Goal: Contribute content: Add original content to the website for others to see

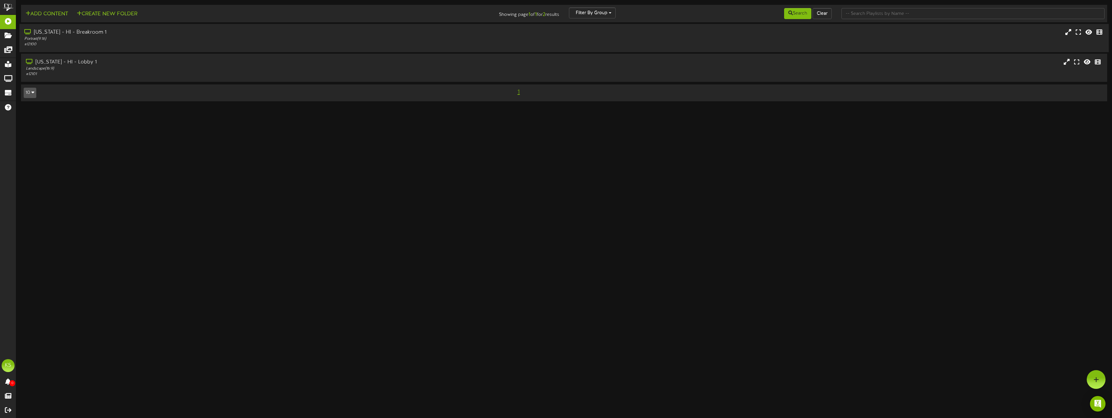
click at [56, 40] on div "Portrait ( 9:16 )" at bounding box center [246, 39] width 444 height 6
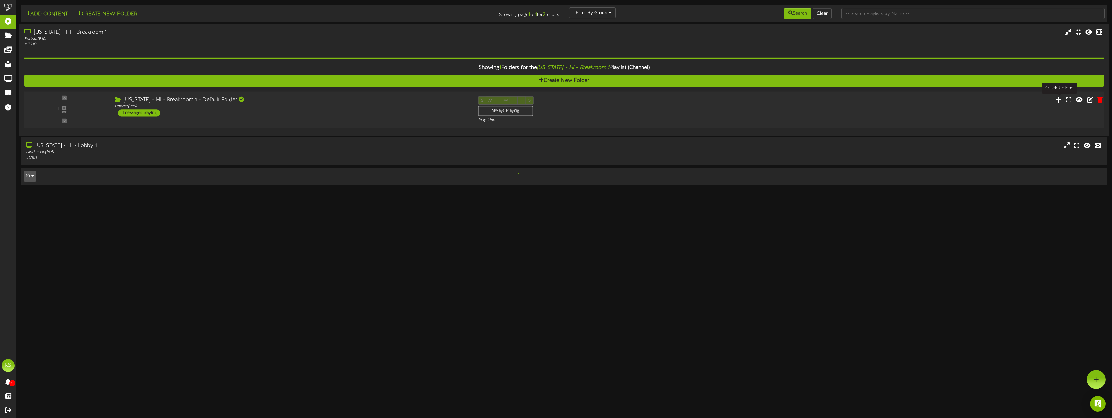
click at [1059, 100] on icon at bounding box center [1058, 99] width 7 height 7
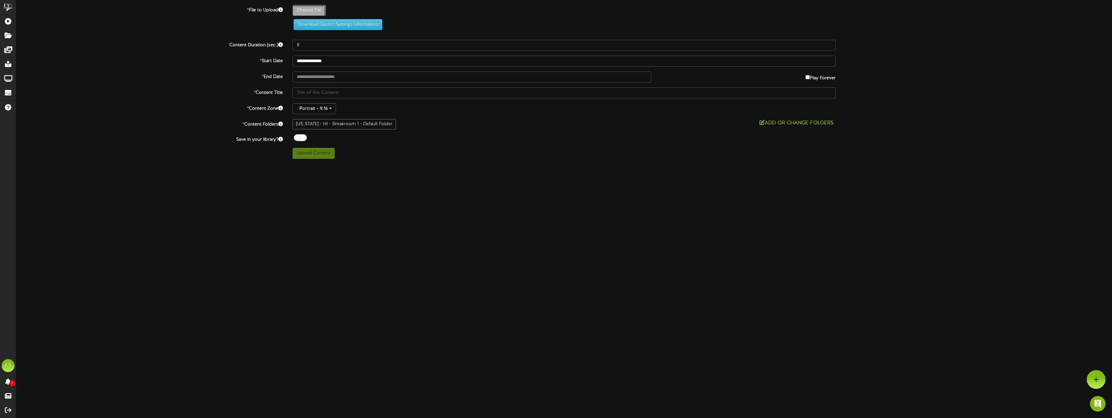
type input "**********"
type input "101"
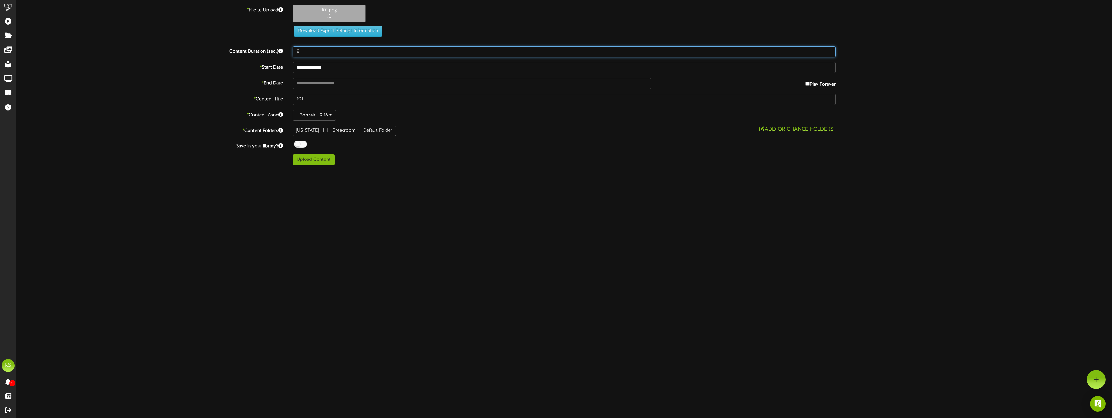
click at [311, 55] on input "8" at bounding box center [563, 51] width 543 height 11
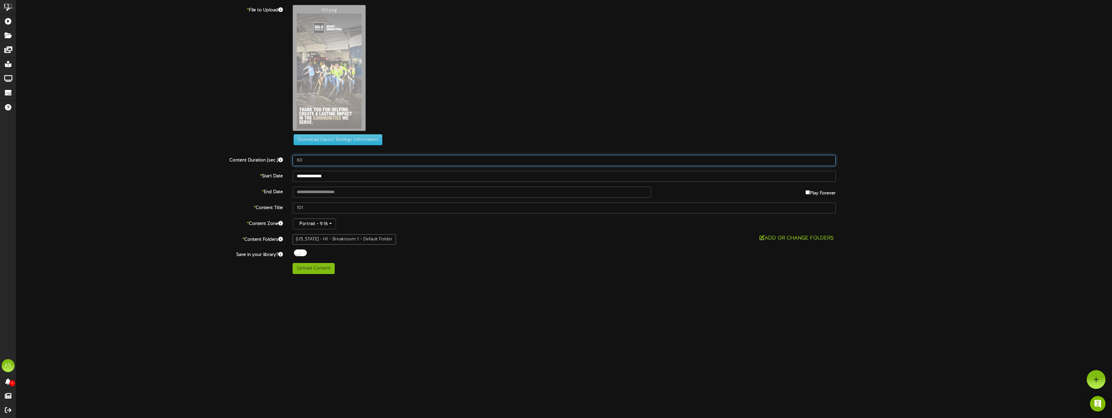
type input "60"
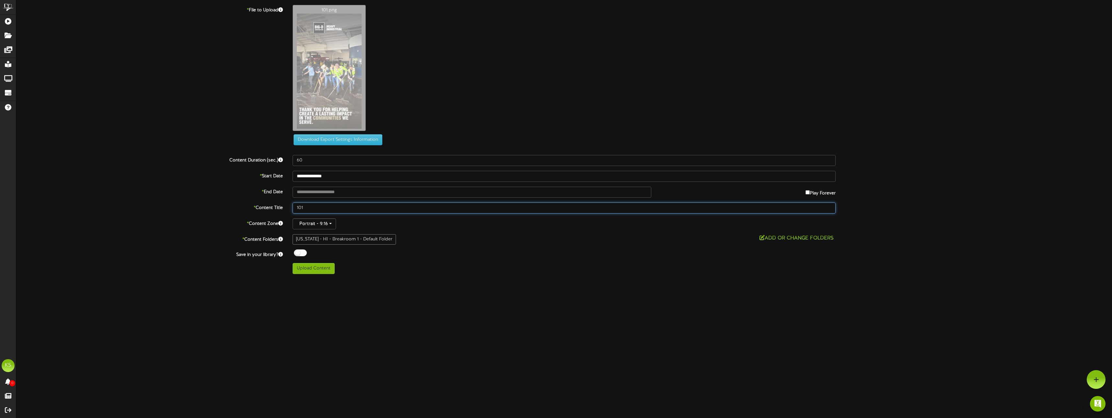
drag, startPoint x: 305, startPoint y: 206, endPoint x: 291, endPoint y: 209, distance: 14.9
click at [291, 209] on div "101" at bounding box center [564, 208] width 553 height 11
type input "g"
type input "globe cleanup1"
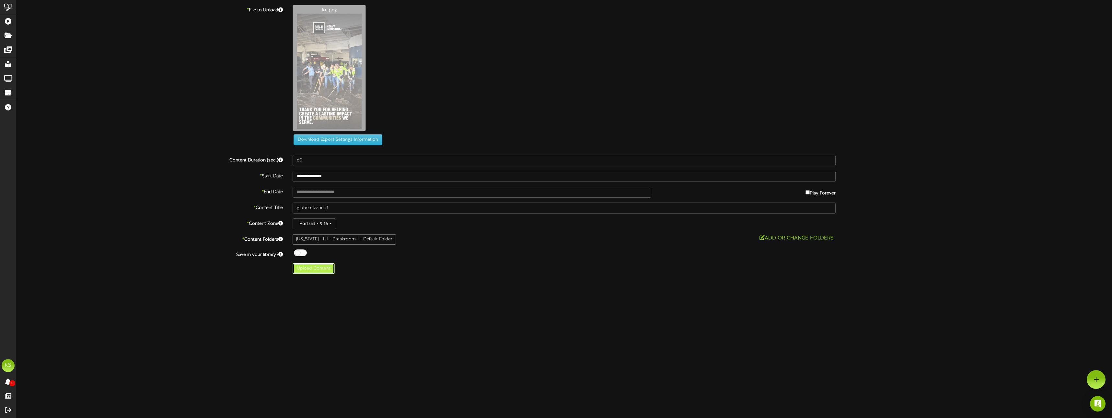
click at [305, 270] on button "Upload Content" at bounding box center [313, 268] width 42 height 11
type input "**********"
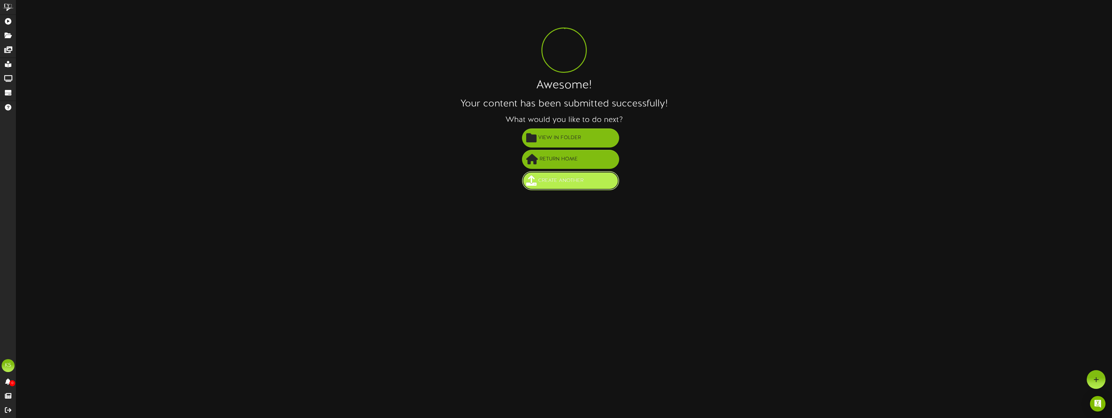
click at [572, 182] on span "Create Another" at bounding box center [560, 181] width 49 height 11
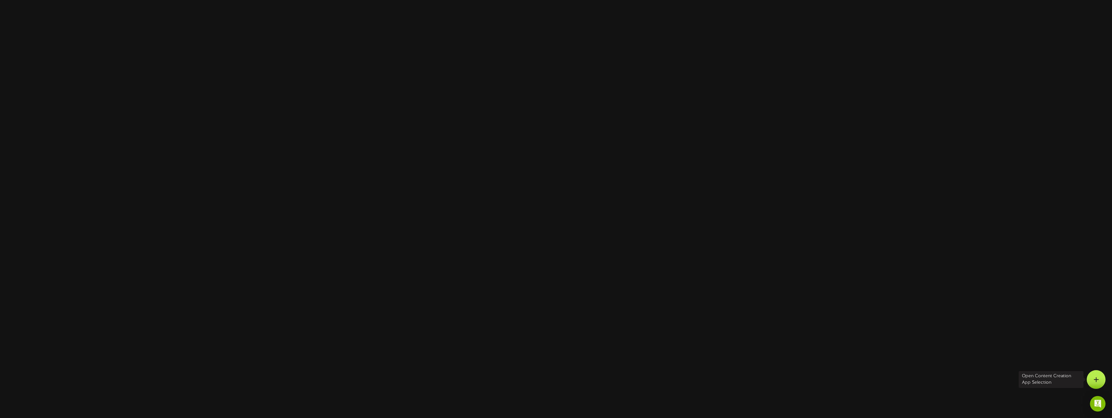
click at [1098, 377] on div at bounding box center [1095, 380] width 19 height 19
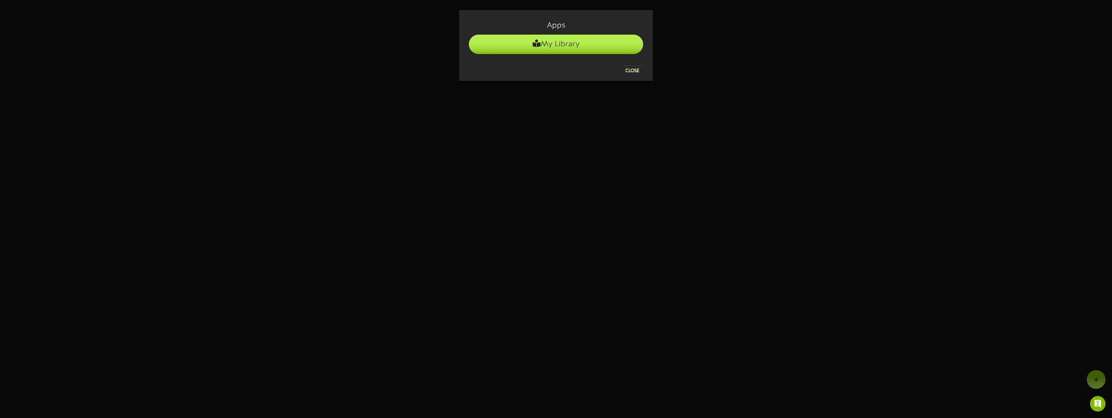
click at [507, 47] on li "My Library" at bounding box center [556, 44] width 174 height 19
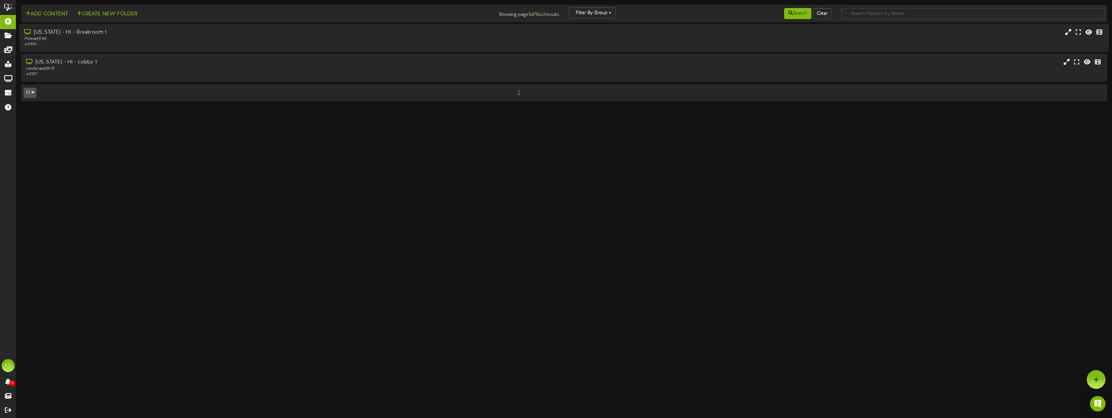
click at [100, 37] on div "Portrait ( 9:16 )" at bounding box center [246, 39] width 444 height 6
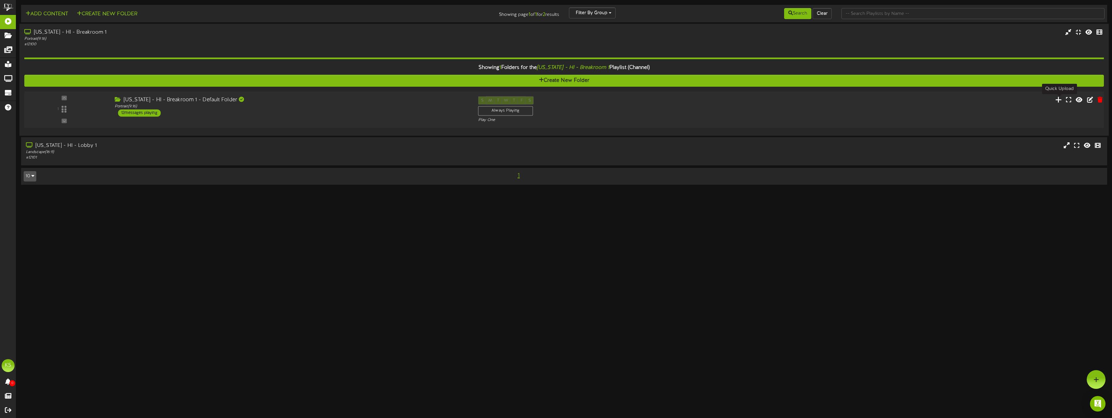
click at [1060, 99] on icon at bounding box center [1058, 99] width 7 height 7
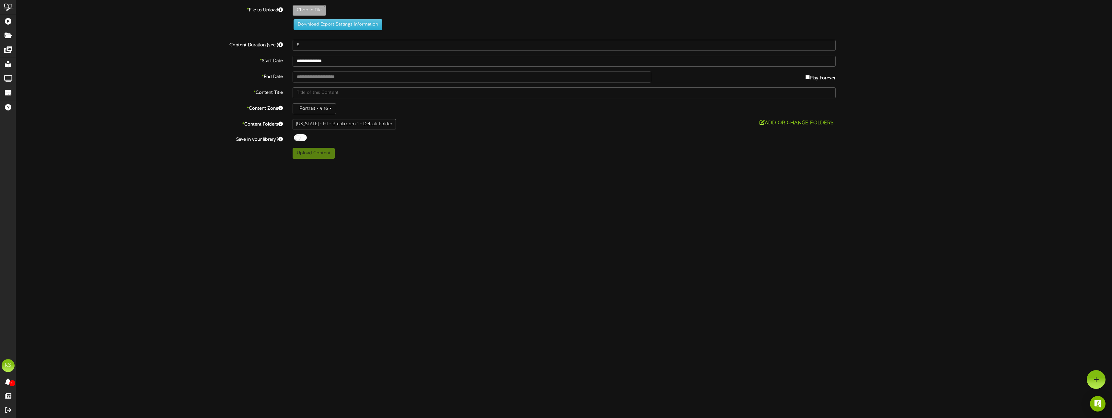
type input "**********"
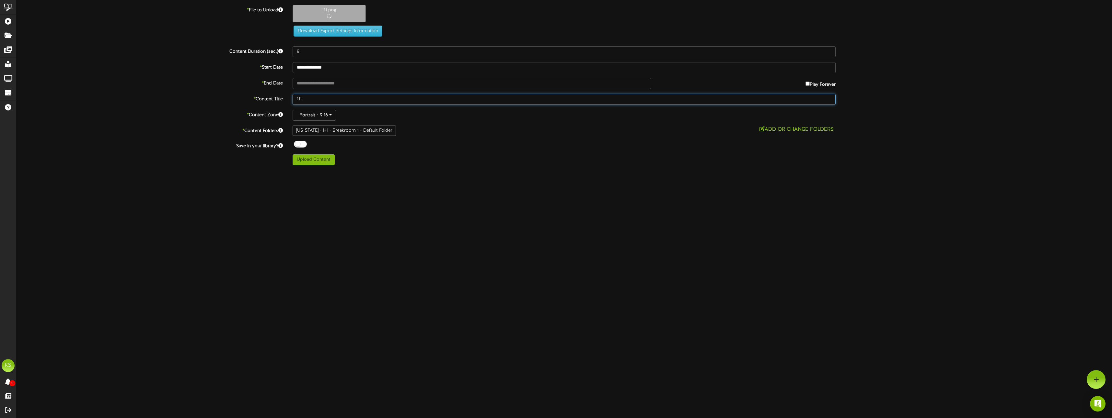
drag, startPoint x: 316, startPoint y: 101, endPoint x: 294, endPoint y: 101, distance: 21.7
click at [294, 101] on input "111" at bounding box center [563, 99] width 543 height 11
type input "G"
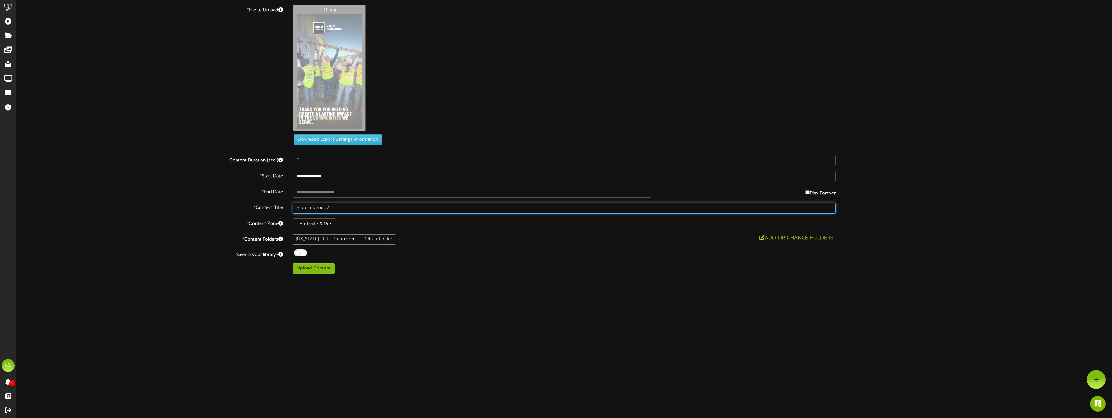
type input "globe cleanup2"
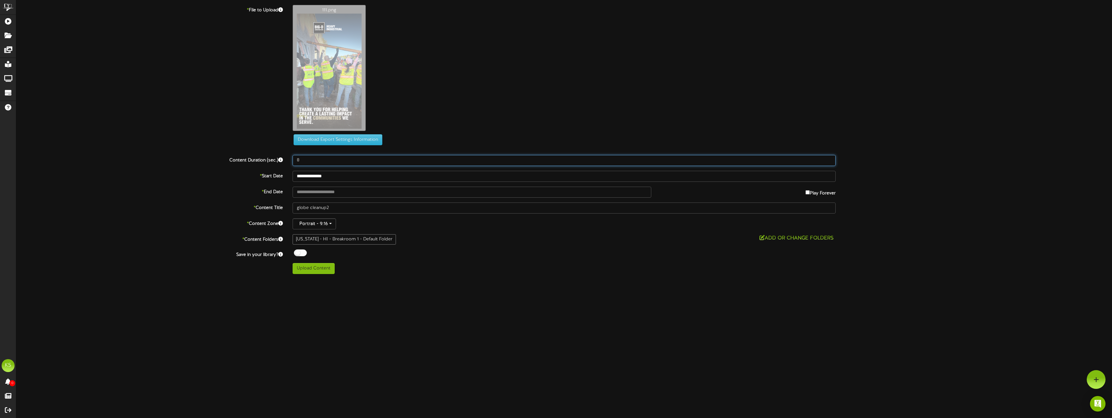
drag, startPoint x: 349, startPoint y: 161, endPoint x: 288, endPoint y: 165, distance: 61.3
click at [288, 165] on div "8" at bounding box center [564, 160] width 553 height 11
type input "60"
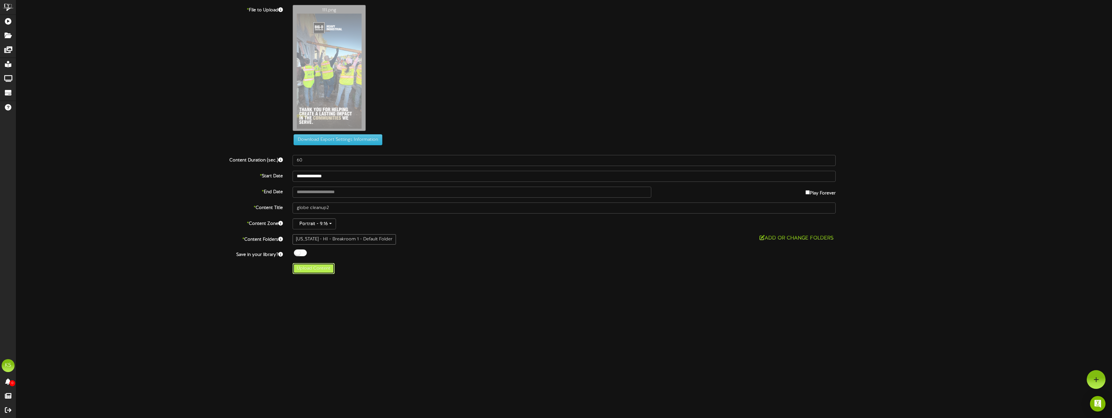
click at [313, 273] on button "Upload Content" at bounding box center [313, 268] width 42 height 11
type input "**********"
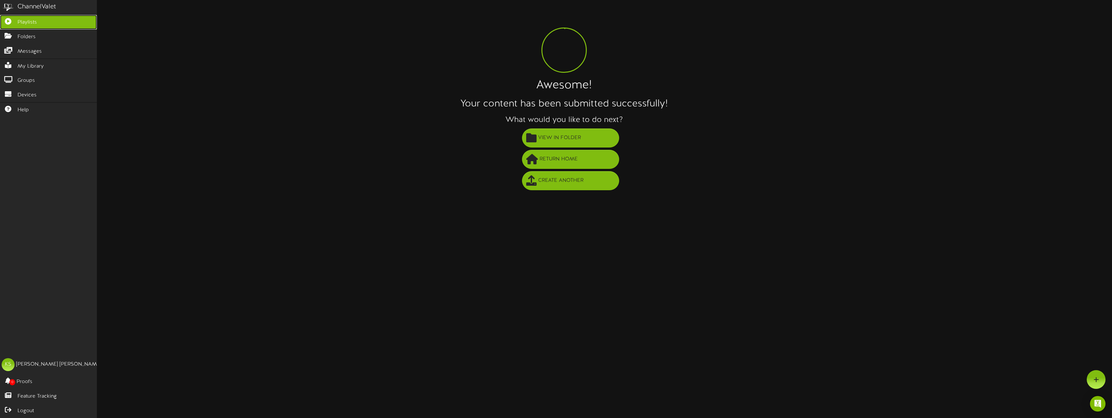
click at [21, 19] on span "Playlists" at bounding box center [26, 22] width 19 height 7
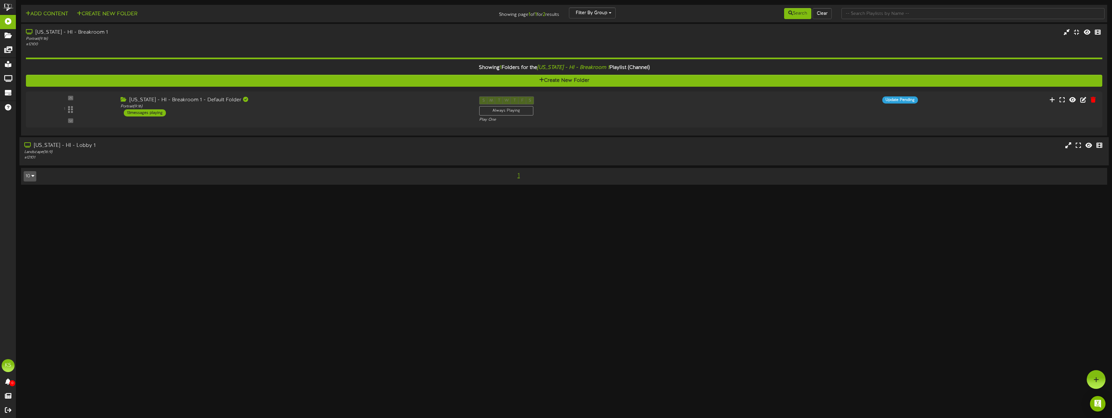
click at [93, 148] on div "[US_STATE] - HI - Lobby 1" at bounding box center [246, 145] width 444 height 7
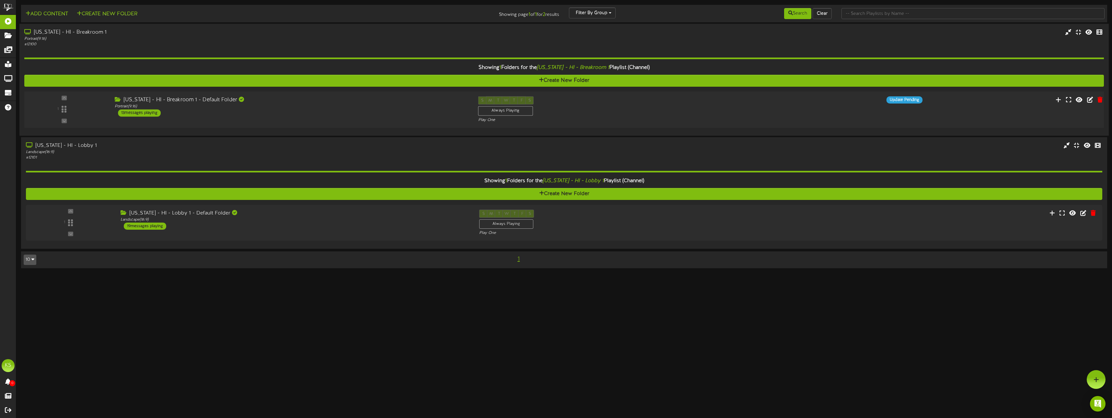
click at [595, 105] on div "S M T W T F S Always Playing Play One" at bounding box center [609, 110] width 272 height 27
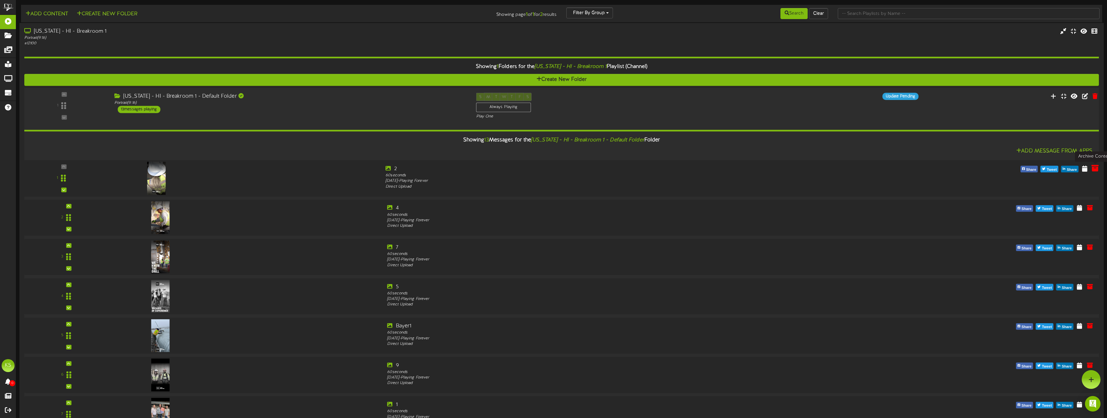
click at [1093, 168] on icon at bounding box center [1094, 168] width 7 height 7
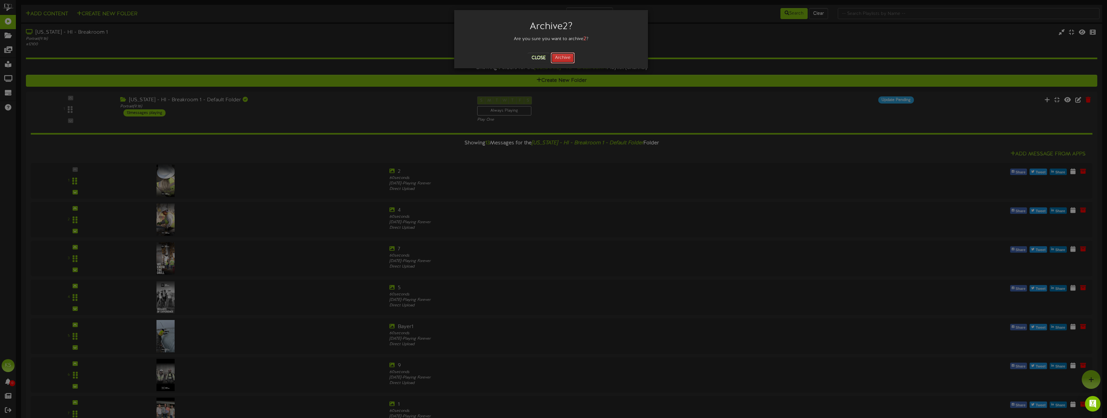
click at [558, 57] on button "Archive" at bounding box center [563, 57] width 24 height 11
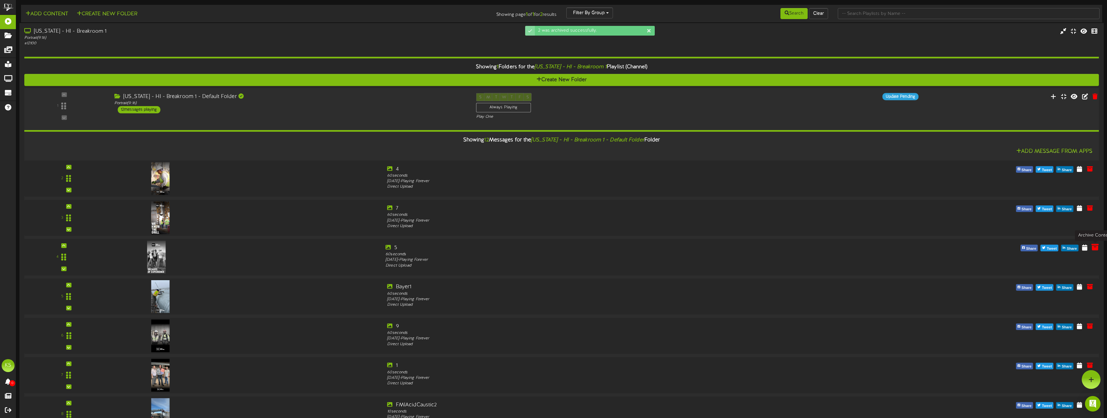
click at [1094, 249] on icon at bounding box center [1094, 247] width 7 height 7
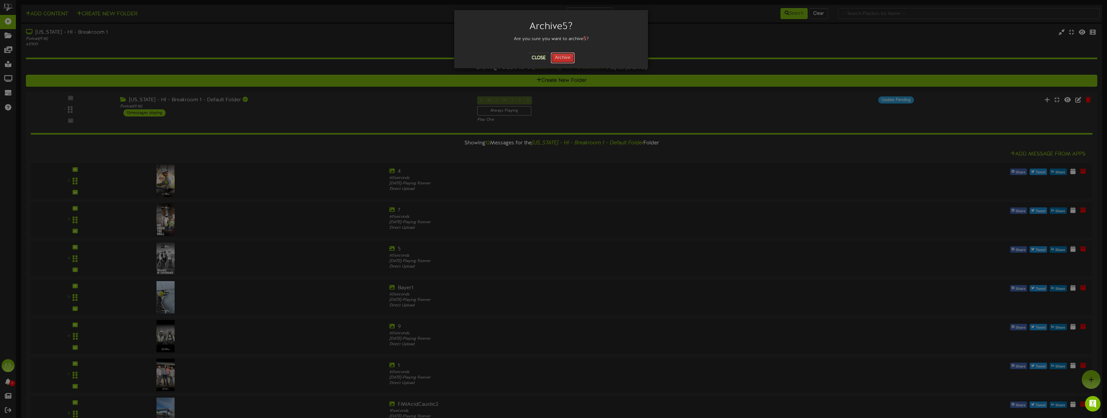
click at [568, 59] on button "Archive" at bounding box center [563, 57] width 24 height 11
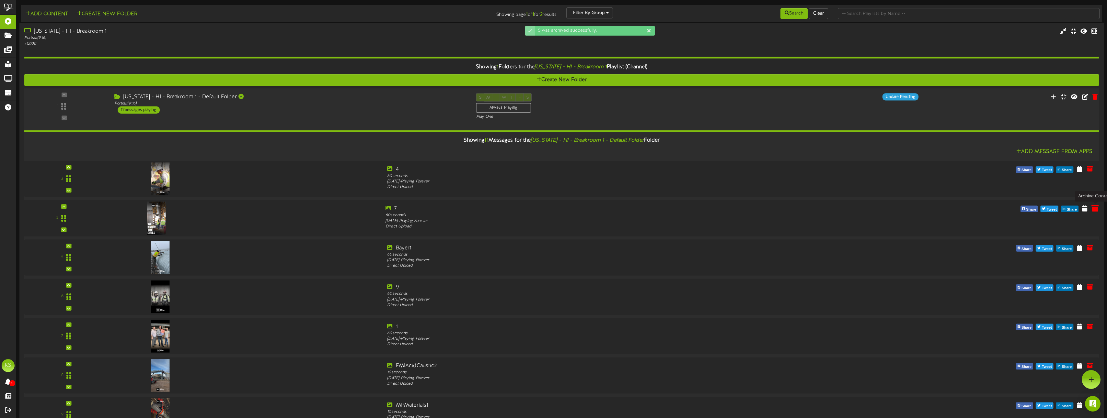
click at [1093, 208] on icon at bounding box center [1094, 208] width 7 height 7
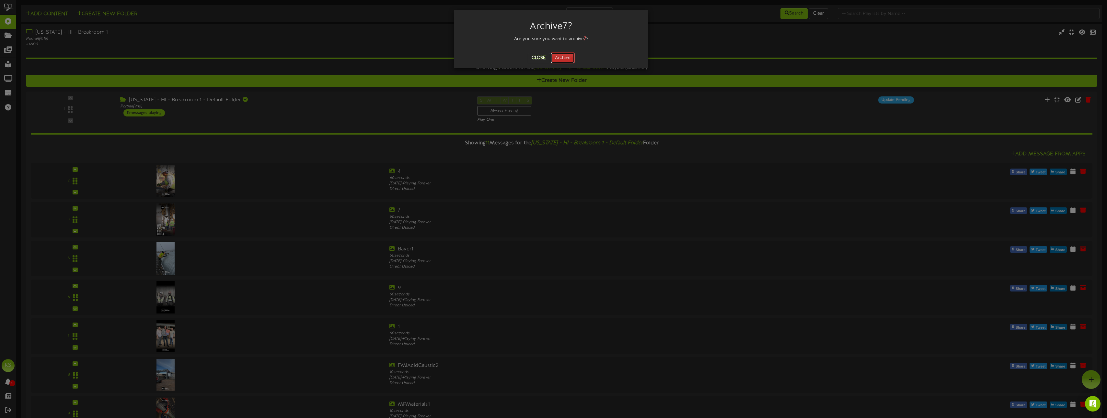
click at [556, 61] on button "Archive" at bounding box center [563, 57] width 24 height 11
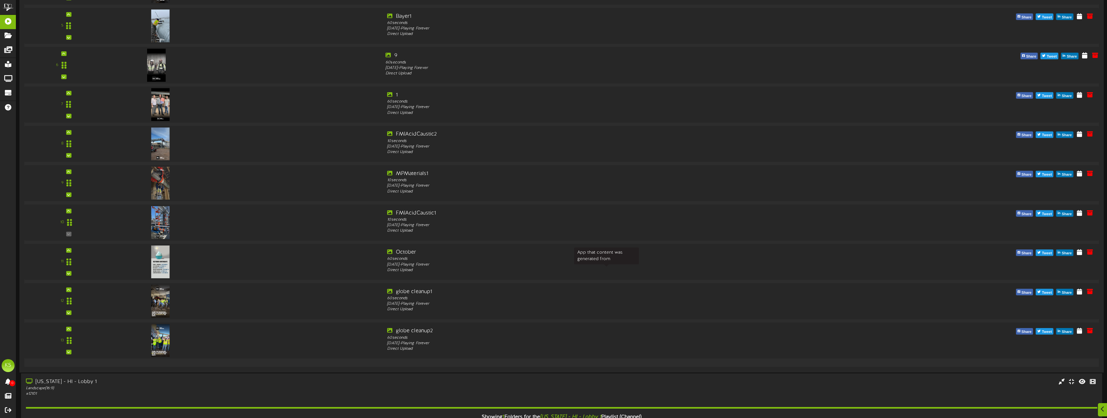
scroll to position [194, 0]
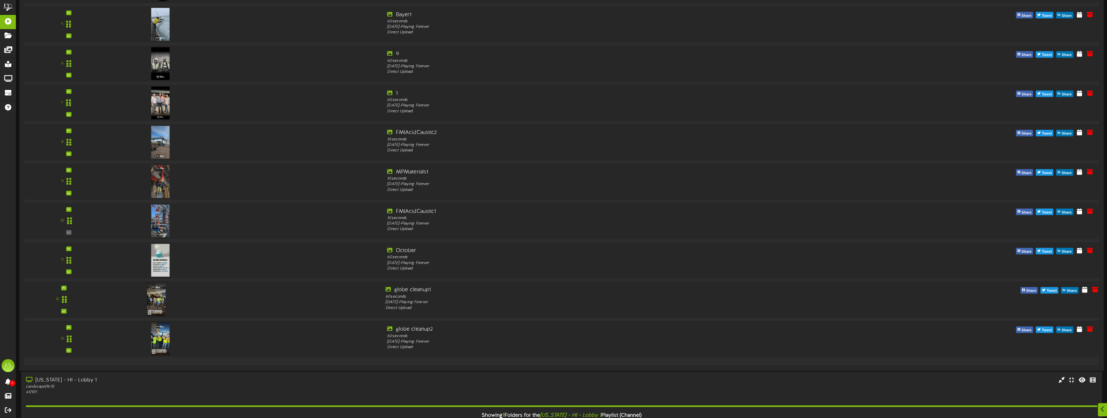
click at [151, 301] on img at bounding box center [156, 299] width 19 height 33
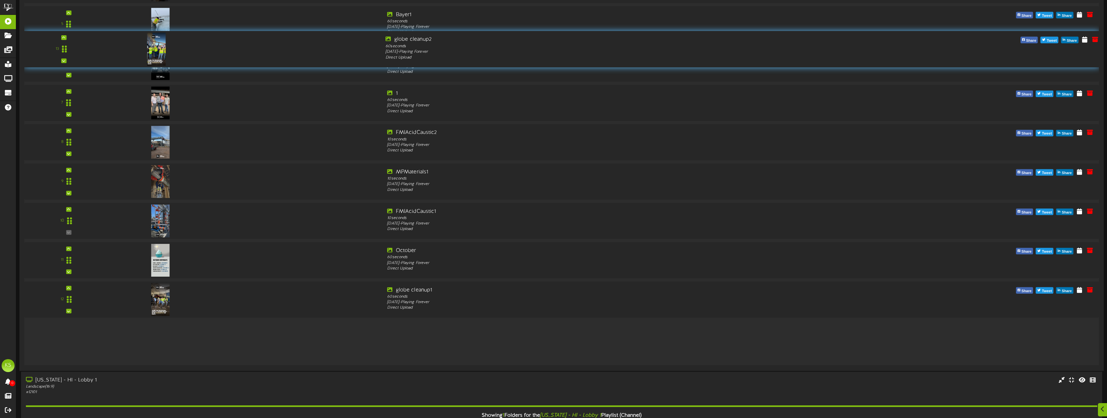
drag, startPoint x: 63, startPoint y: 340, endPoint x: 79, endPoint y: 53, distance: 286.8
click at [79, 53] on div "13" at bounding box center [63, 49] width 81 height 27
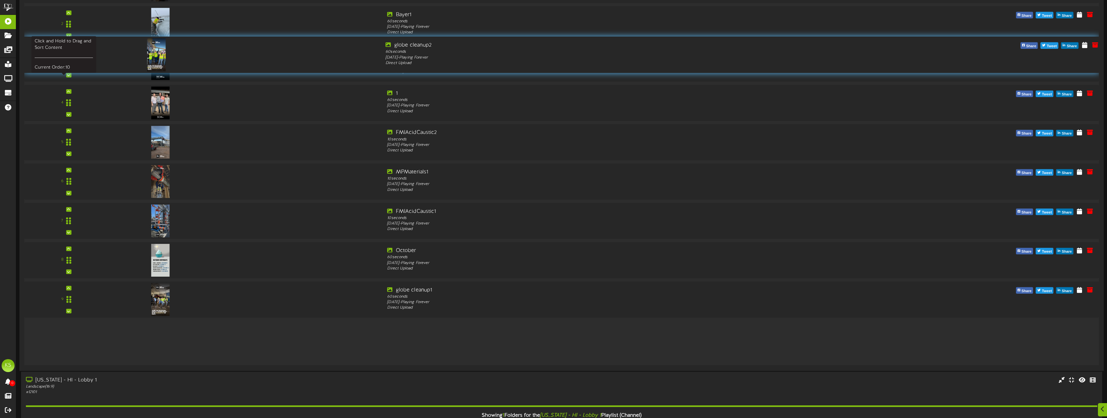
drag, startPoint x: 65, startPoint y: 342, endPoint x: 65, endPoint y: 61, distance: 280.8
click at [65, 61] on div at bounding box center [64, 54] width 15 height 17
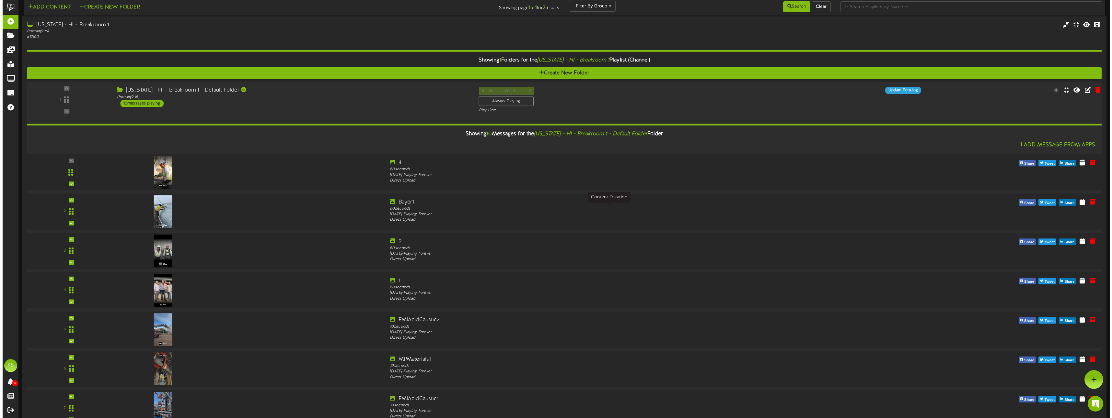
scroll to position [0, 0]
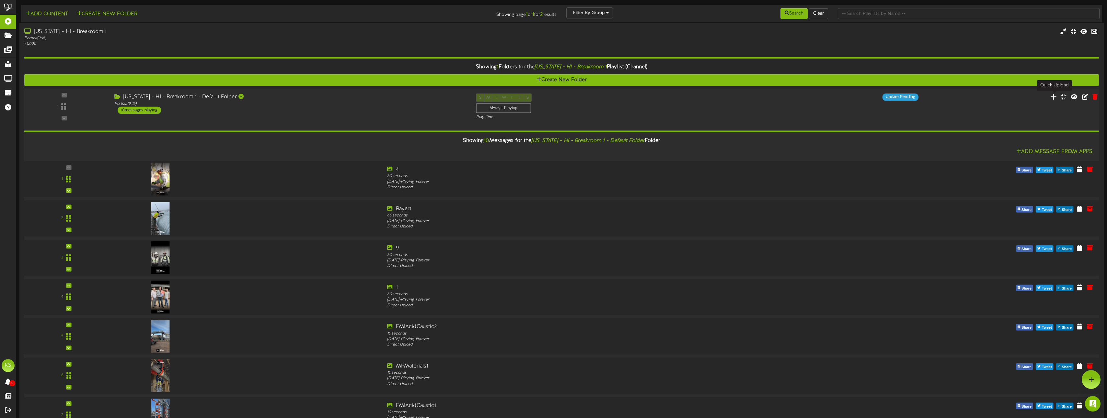
click at [1054, 97] on icon at bounding box center [1053, 96] width 7 height 7
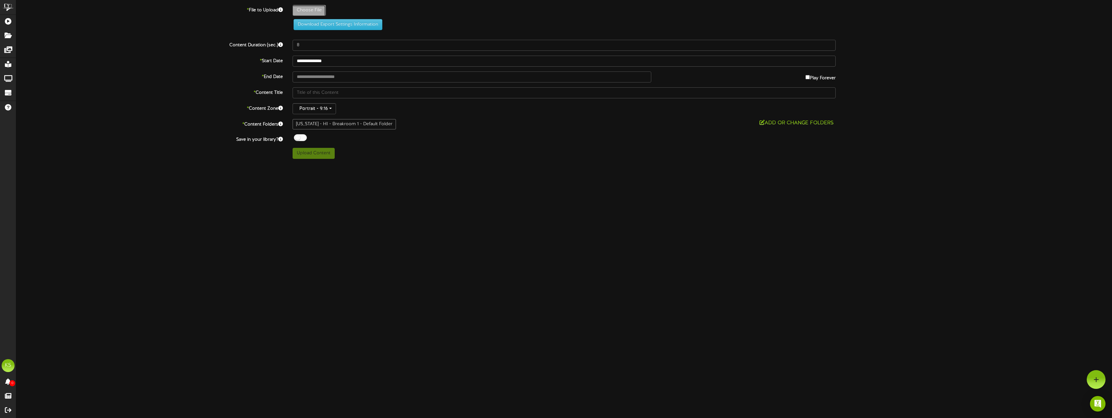
type input "**********"
type input "20250826_110332"
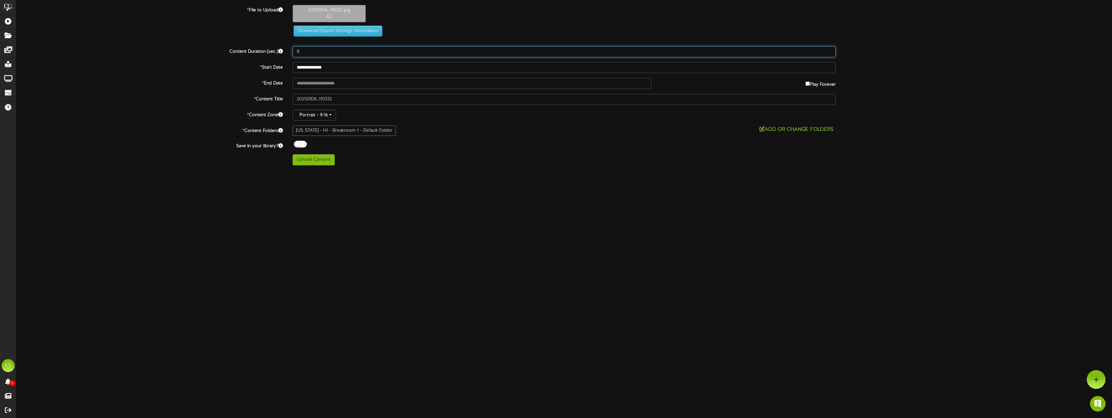
drag, startPoint x: 306, startPoint y: 51, endPoint x: 289, endPoint y: 51, distance: 17.2
click at [289, 51] on div "8" at bounding box center [564, 51] width 553 height 11
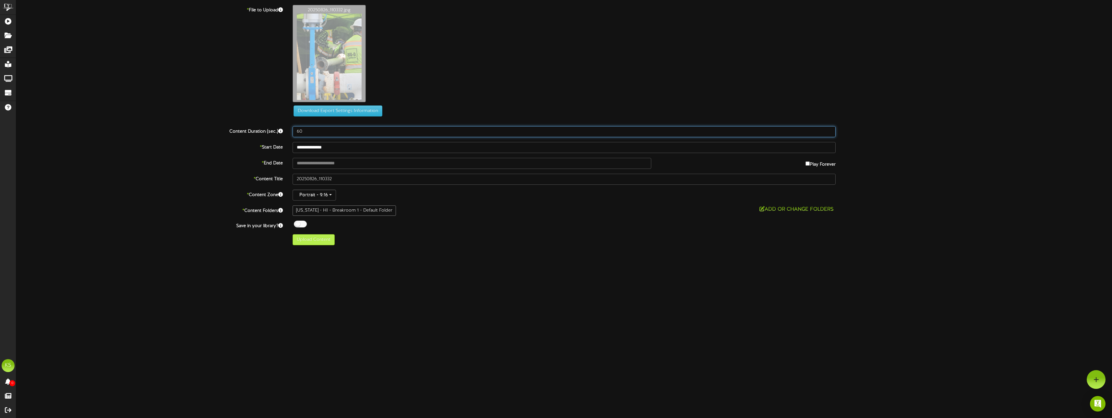
type input "60"
click at [305, 243] on button "Upload Content" at bounding box center [313, 240] width 42 height 11
type input "**********"
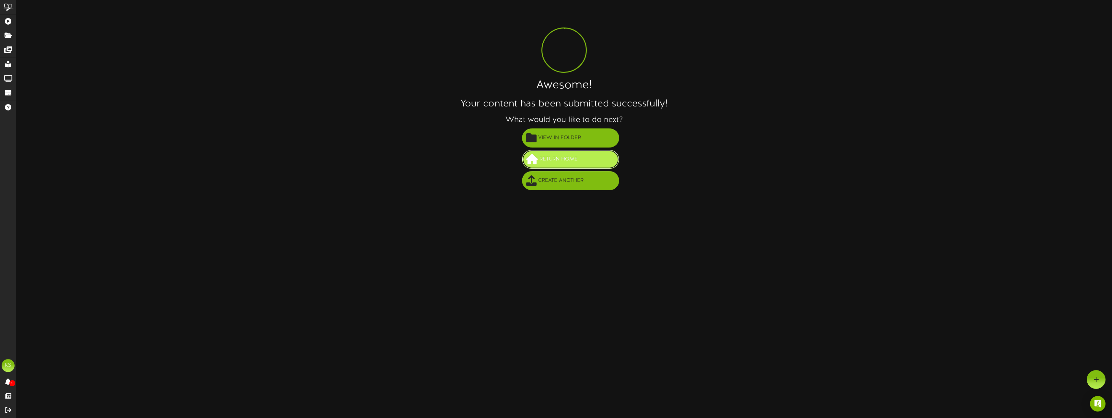
click at [577, 160] on span "Return Home" at bounding box center [558, 159] width 41 height 11
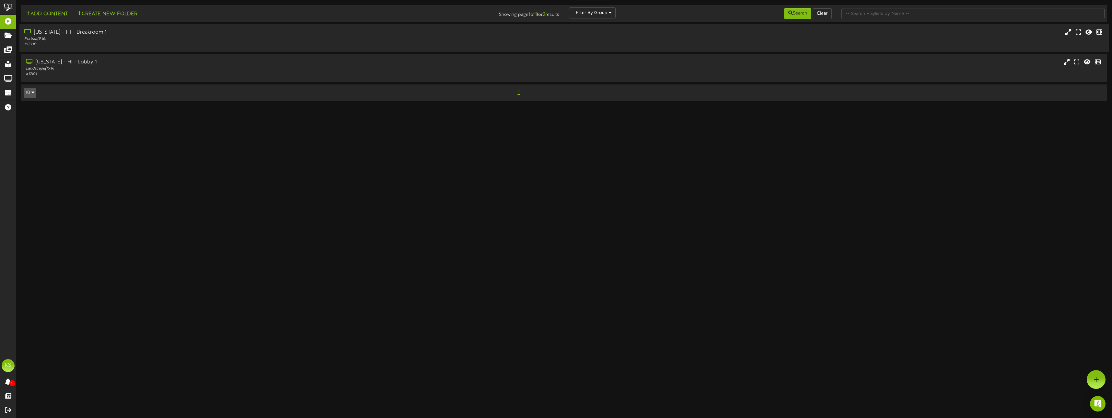
click at [107, 36] on div "Portrait ( 9:16 )" at bounding box center [246, 39] width 444 height 6
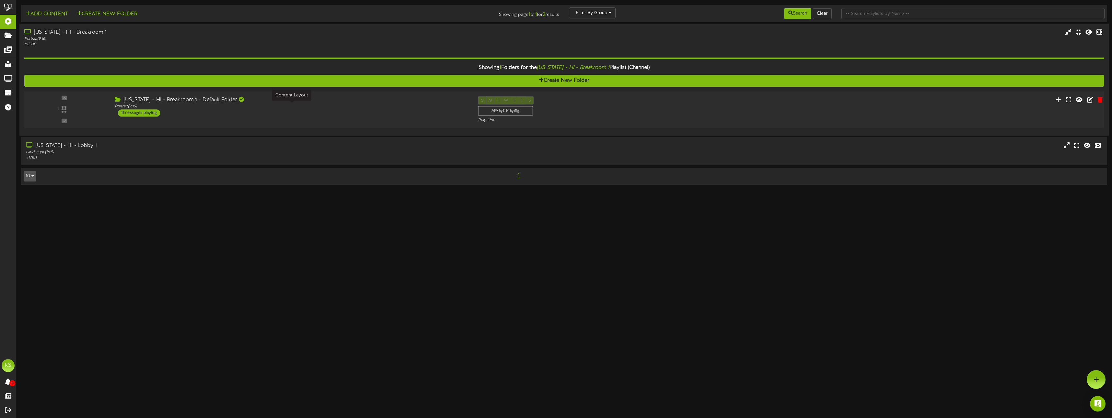
click at [191, 108] on div "Portrait ( 9:16 )" at bounding box center [291, 107] width 353 height 6
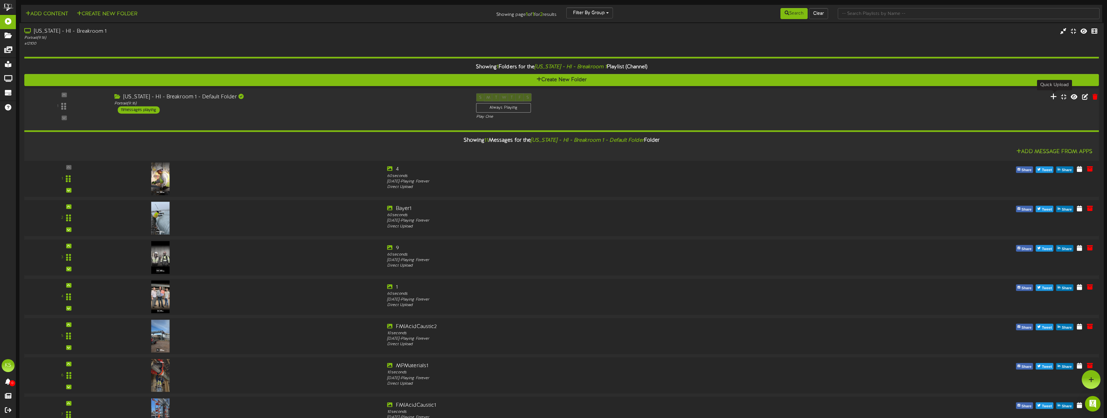
click at [1053, 98] on icon at bounding box center [1053, 96] width 7 height 7
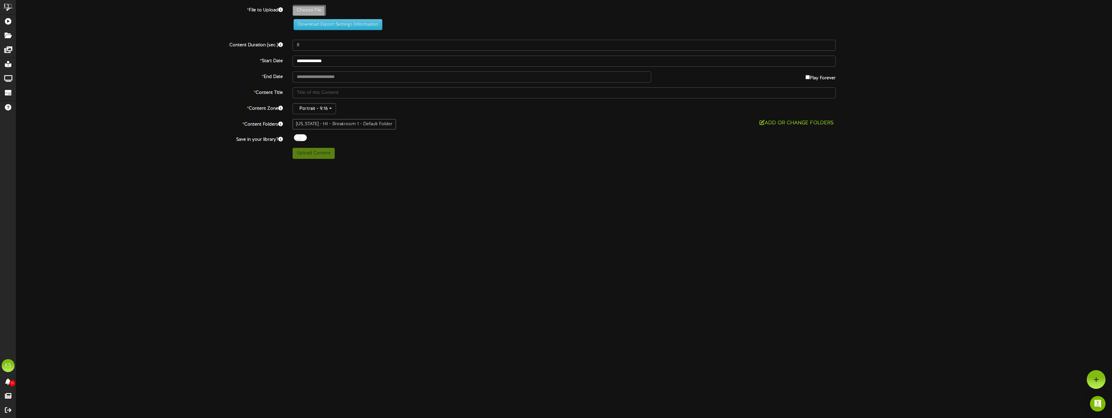
type input "**********"
type input "[PERSON_NAME]"
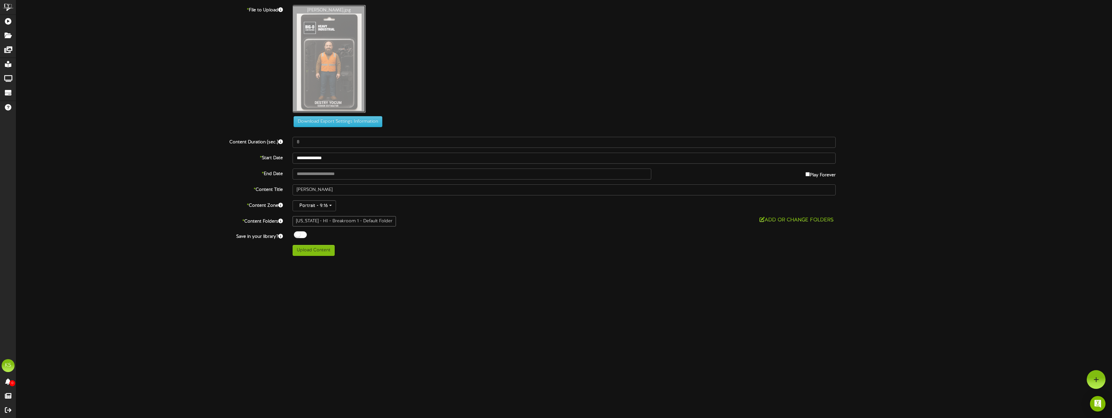
click at [332, 88] on input "[PERSON_NAME].jpg" at bounding box center [13, 59] width 705 height 108
type input "**********"
type input "DestryAIDoll"
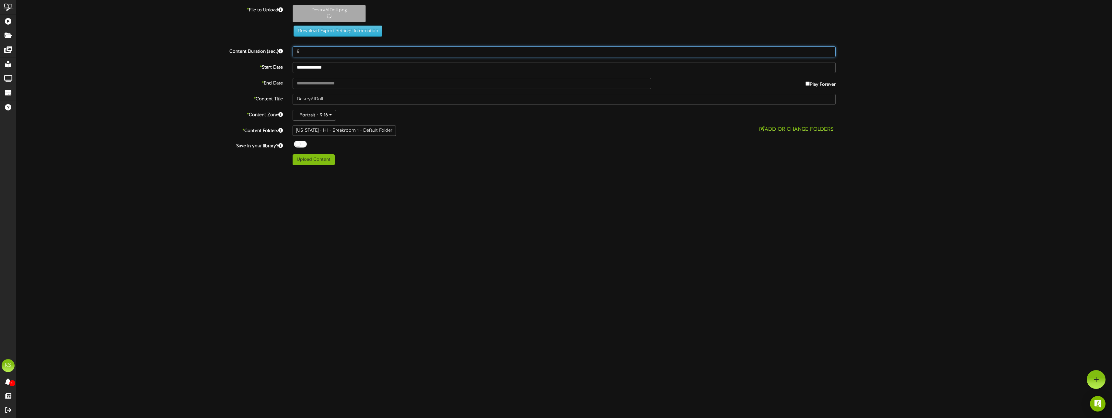
click at [310, 52] on input "8" at bounding box center [563, 51] width 543 height 11
type input "60"
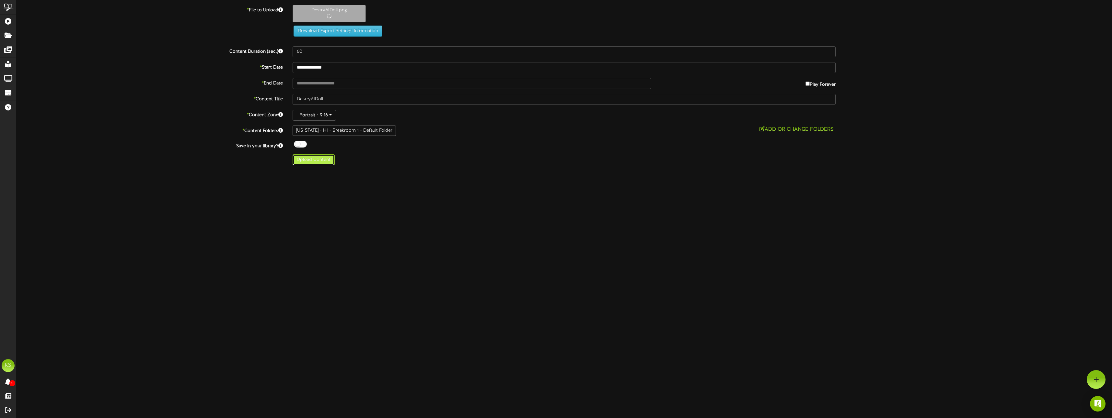
click at [323, 156] on button "Upload Content" at bounding box center [313, 160] width 42 height 11
type input "**********"
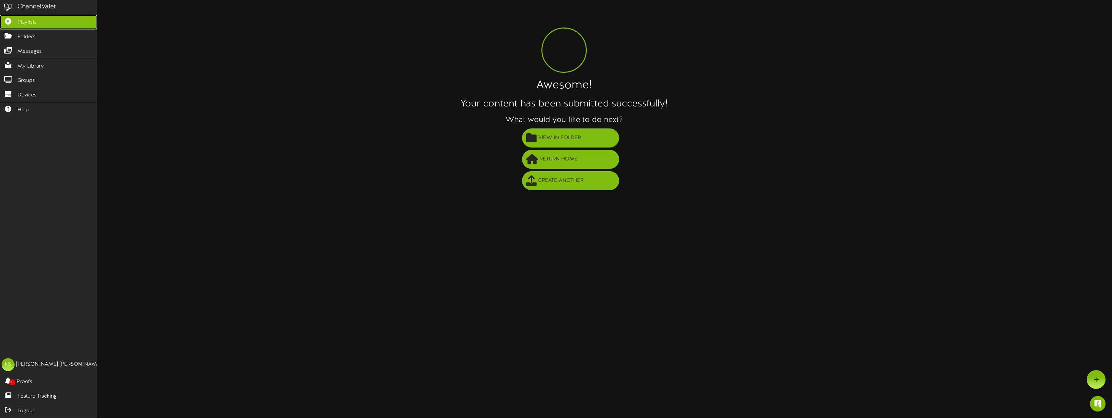
click at [5, 25] on link "Playlists" at bounding box center [48, 22] width 97 height 15
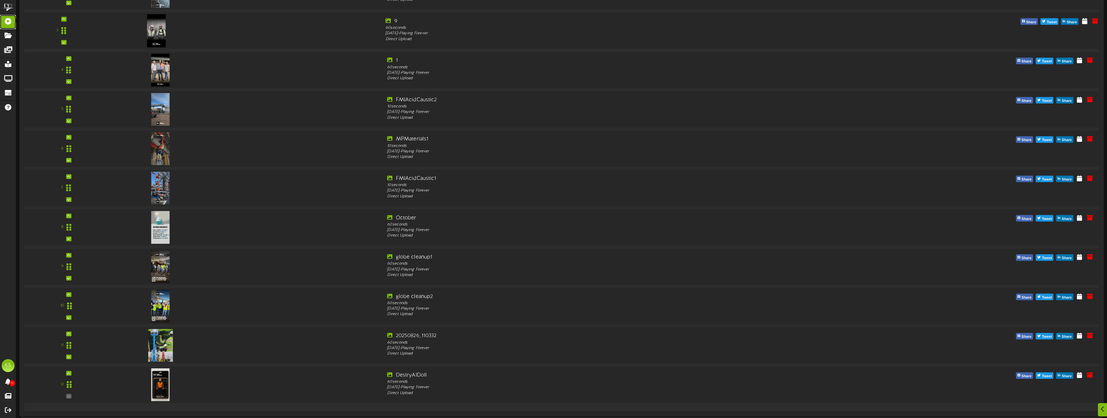
scroll to position [280, 0]
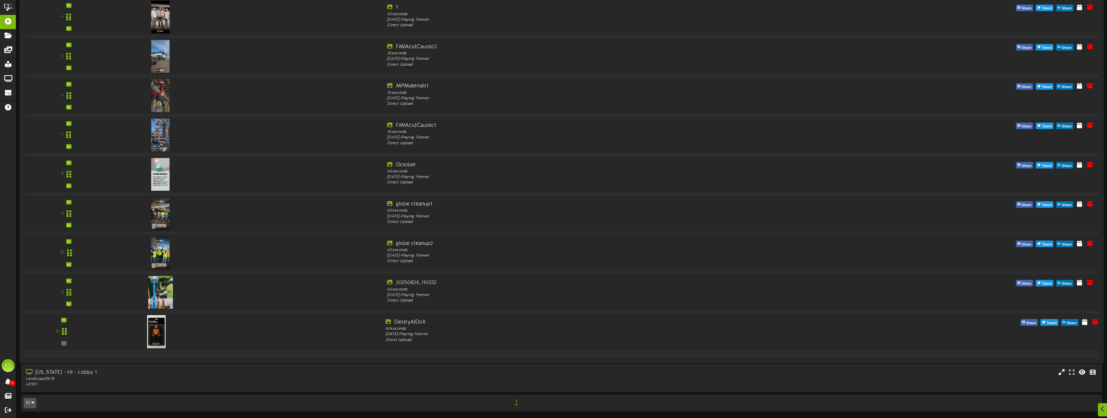
click at [168, 336] on div at bounding box center [156, 325] width 76 height 33
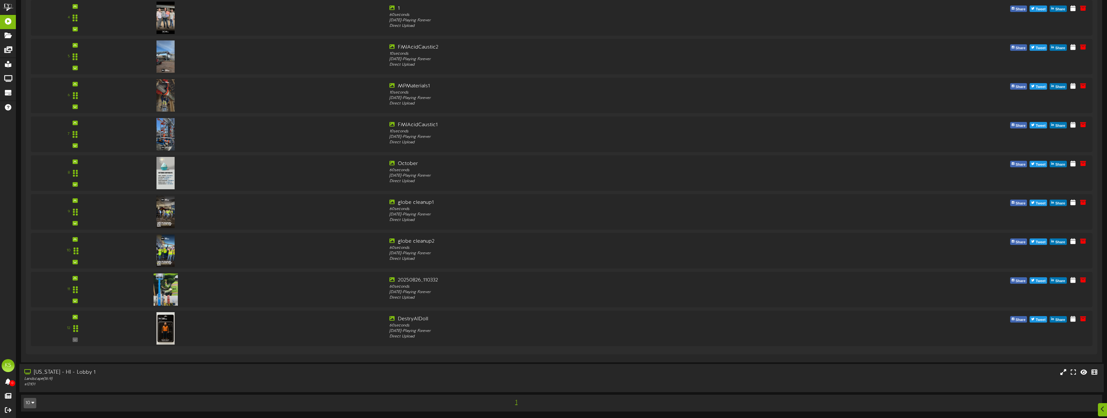
click at [153, 374] on div "[US_STATE] - HI - Lobby 1" at bounding box center [245, 372] width 442 height 7
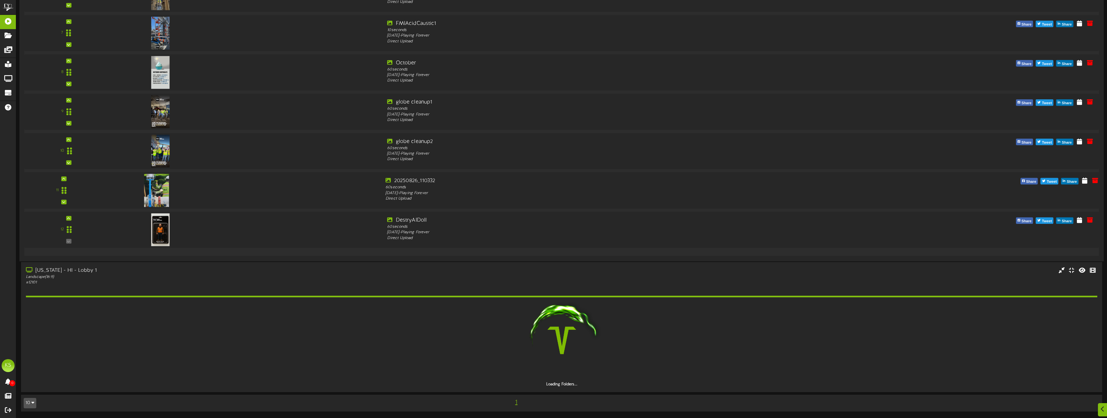
scroll to position [363, 0]
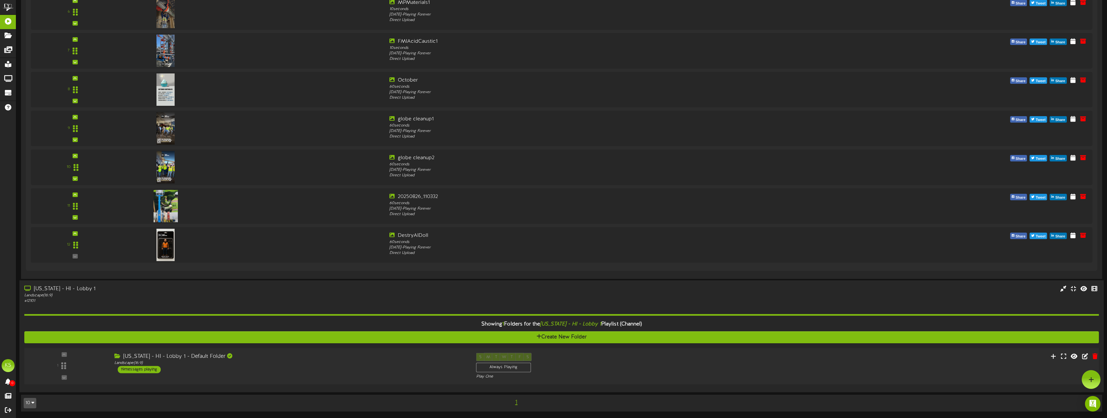
click at [62, 366] on div "1" at bounding box center [64, 366] width 81 height 26
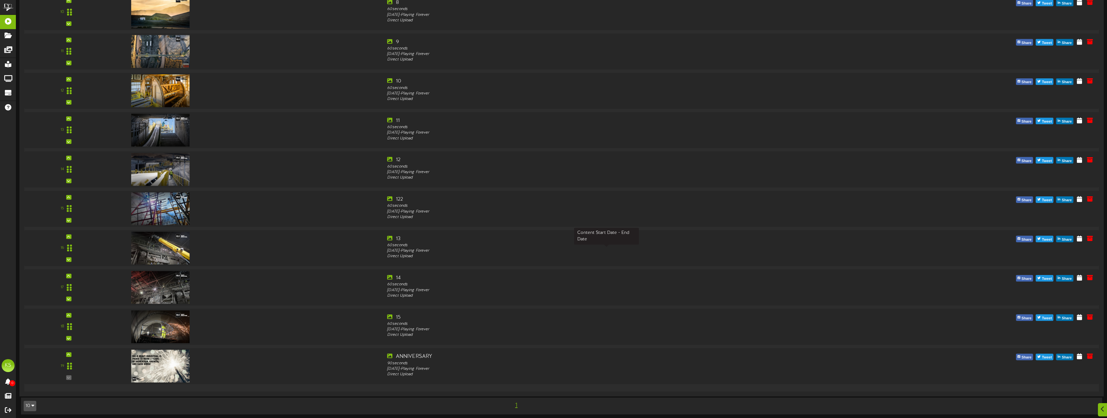
scroll to position [1141, 0]
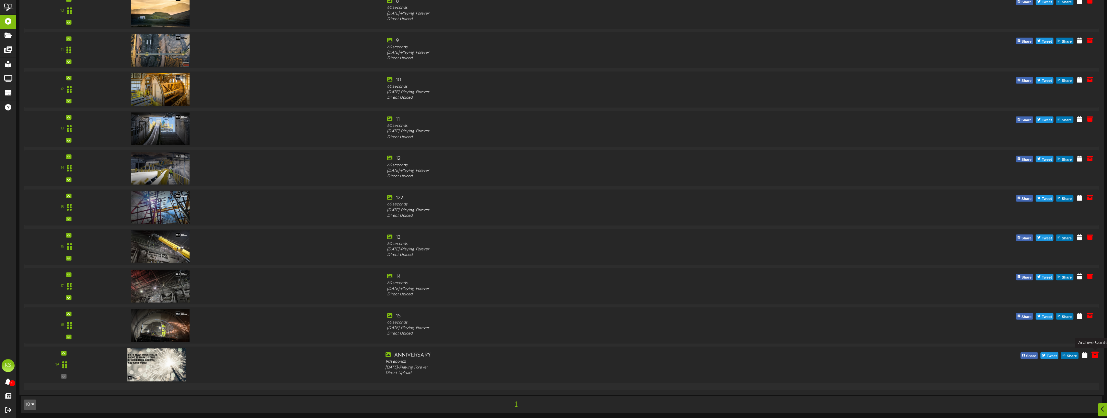
click at [1094, 355] on icon at bounding box center [1094, 354] width 7 height 7
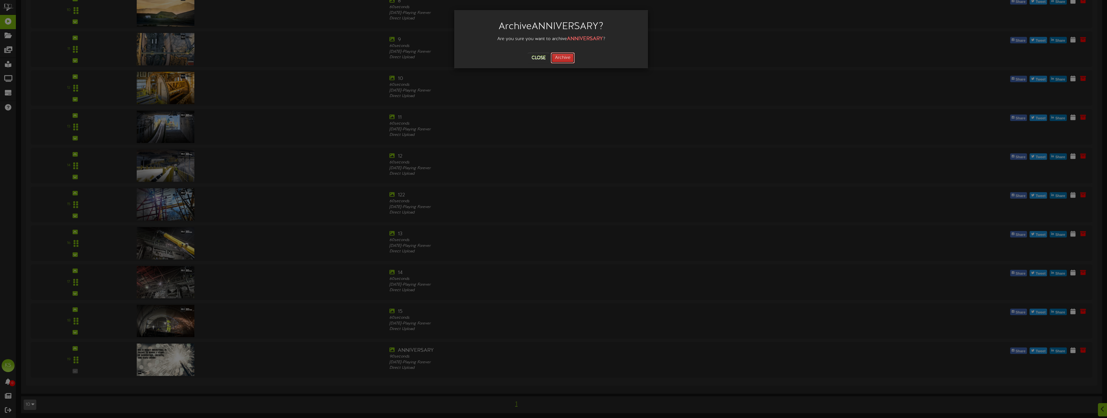
click at [568, 57] on button "Archive" at bounding box center [563, 57] width 24 height 11
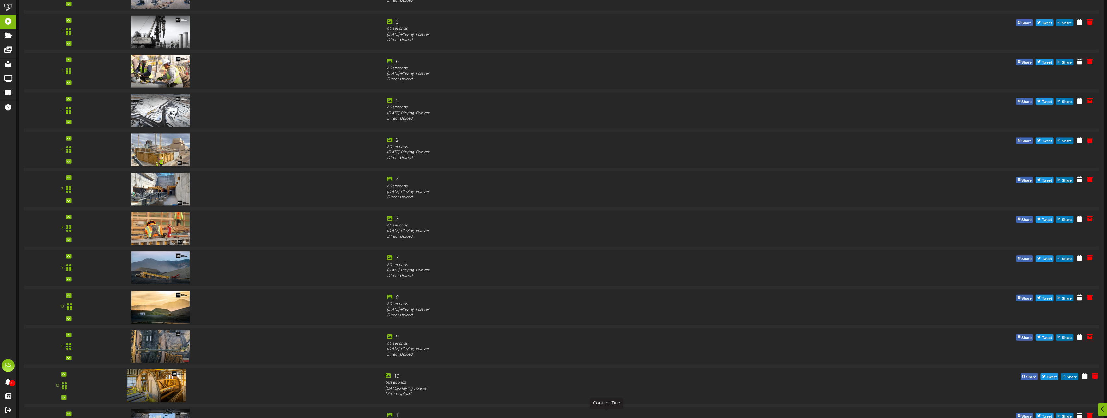
scroll to position [1104, 0]
